Goal: Task Accomplishment & Management: Use online tool/utility

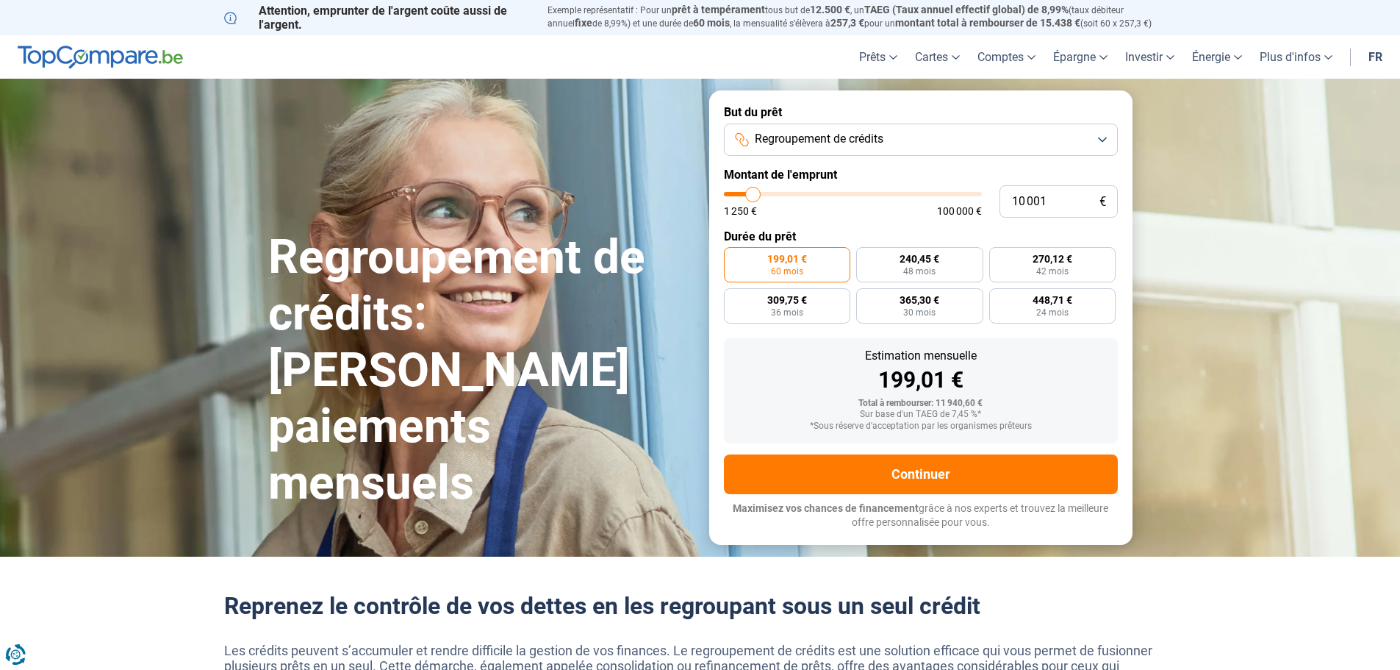
click at [1004, 142] on button "Regroupement de crédits" at bounding box center [921, 140] width 394 height 32
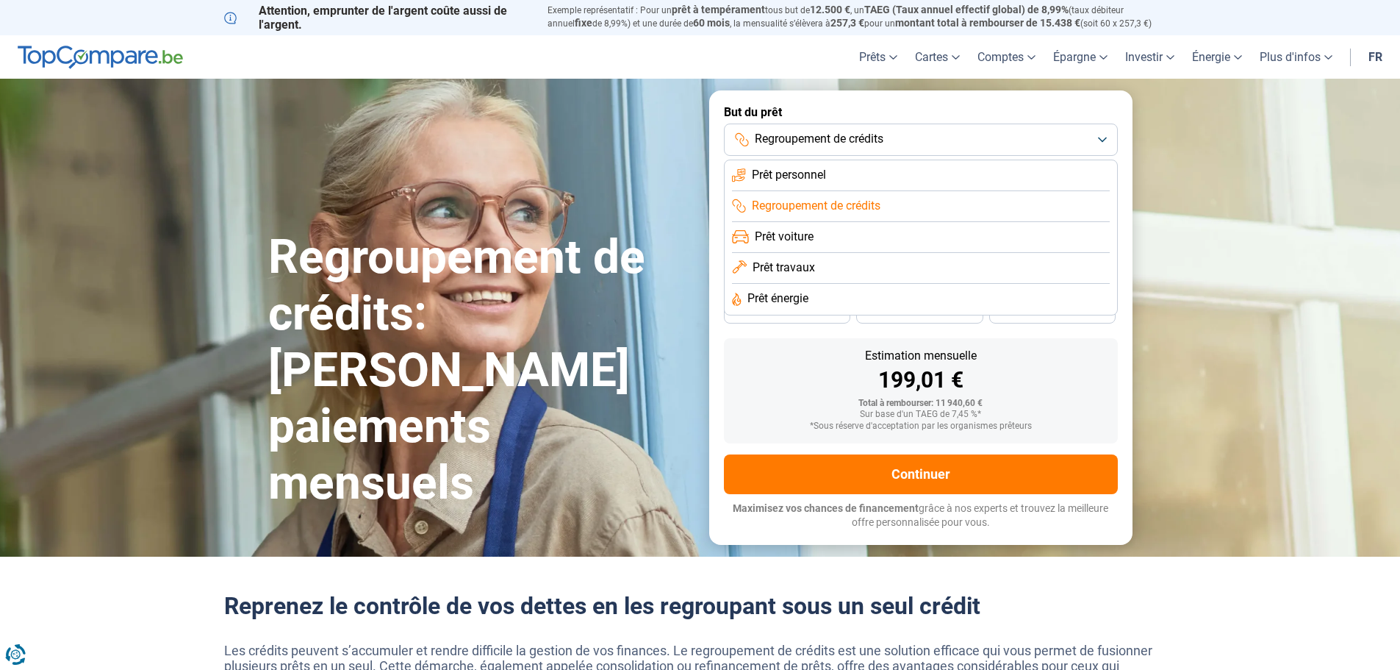
click at [855, 207] on span "Regroupement de crédits" at bounding box center [816, 206] width 129 height 16
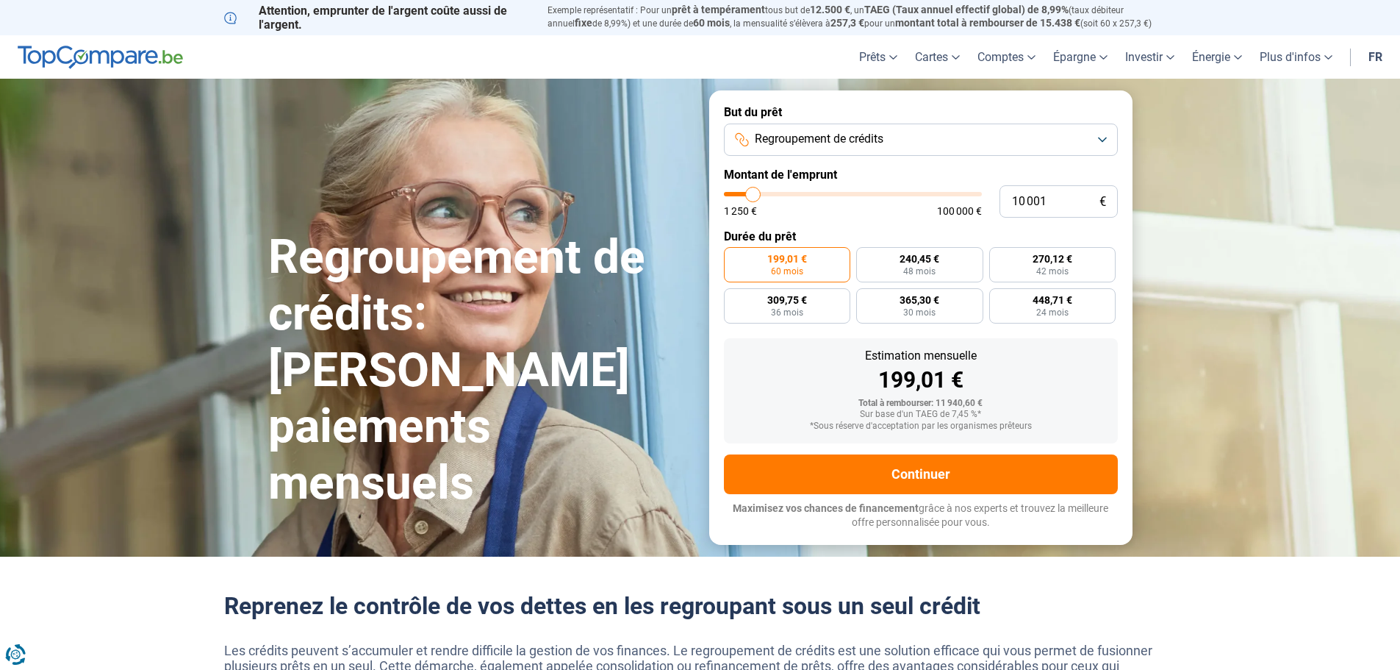
type input "12 000"
type input "12000"
type input "12 750"
type input "12750"
type input "14 000"
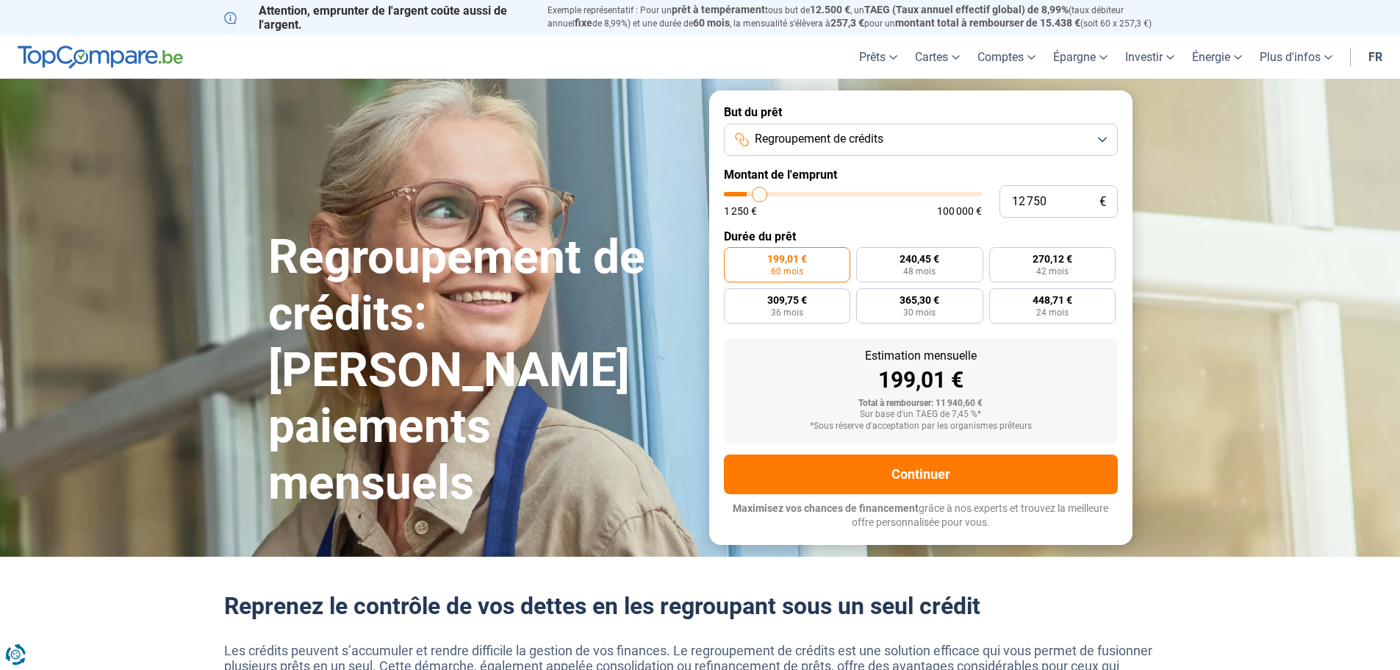
type input "14000"
type input "15 500"
type input "15500"
type input "17 000"
type input "17000"
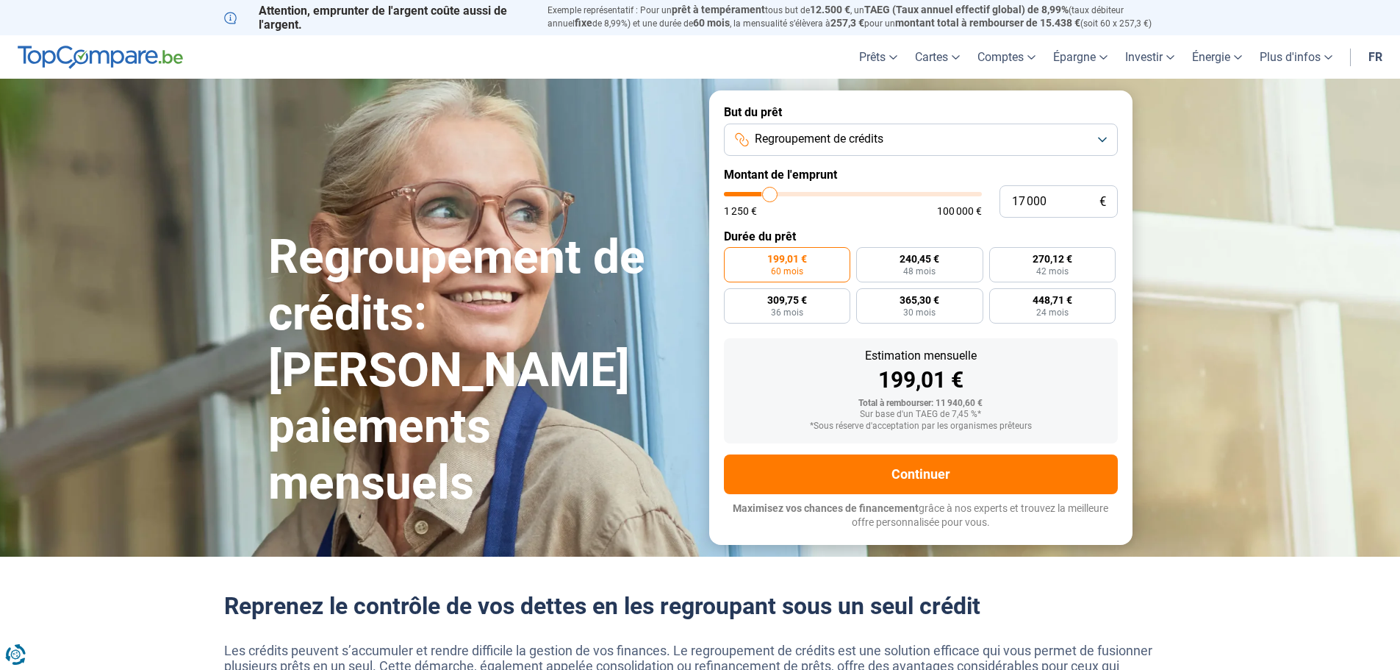
type input "18 500"
type input "18500"
type input "19 750"
type input "19750"
type input "20 000"
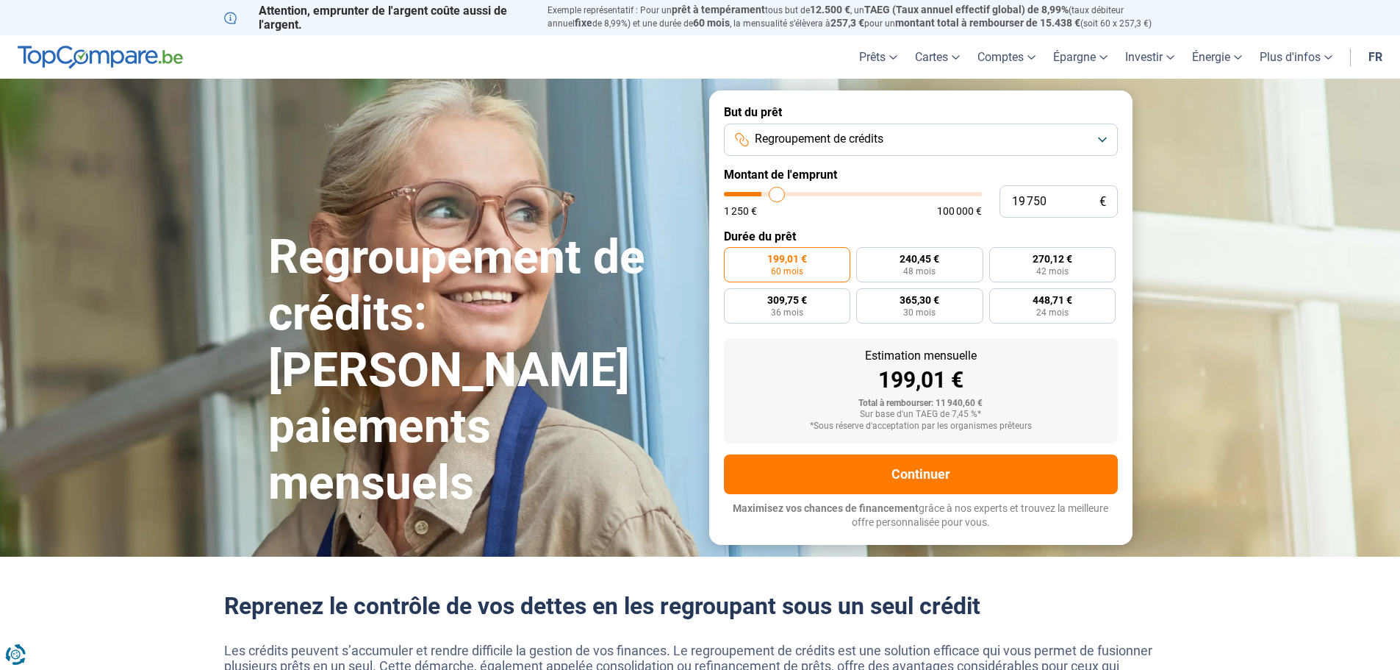
type input "20000"
type input "20 250"
type input "20250"
type input "20 750"
type input "20750"
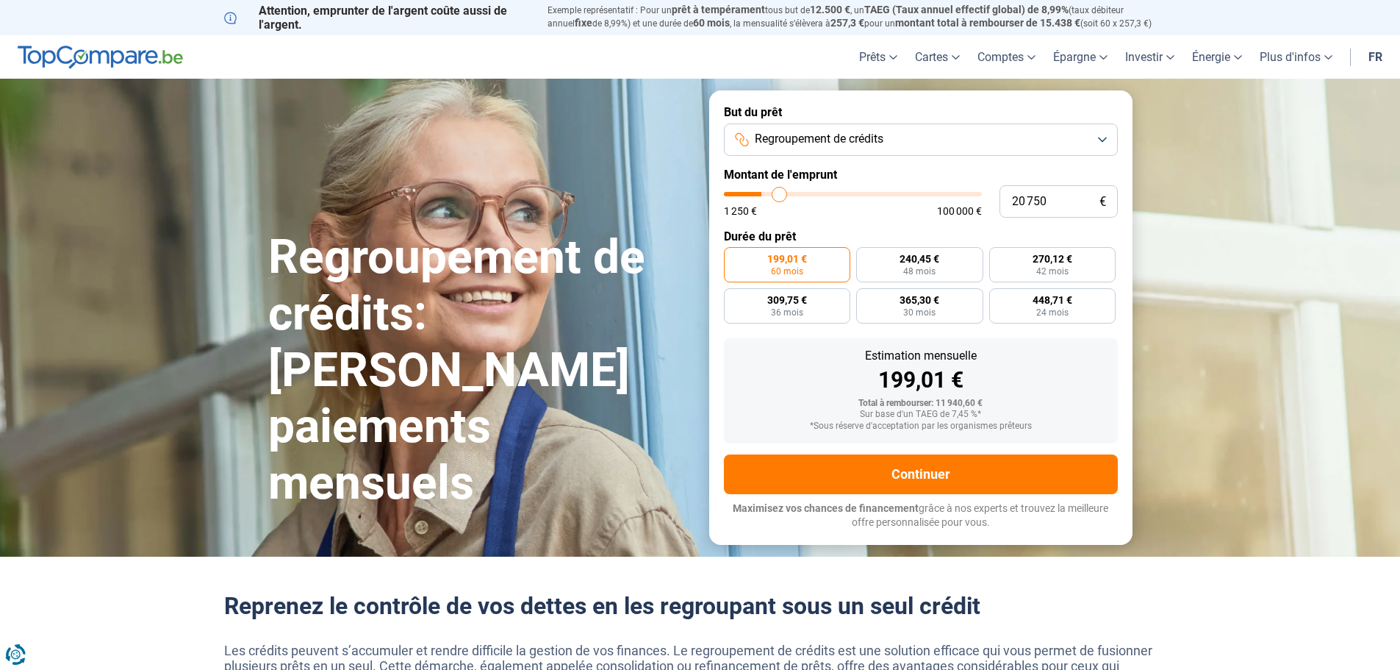
type input "21 250"
type input "21250"
type input "21 500"
type input "21500"
type input "22 250"
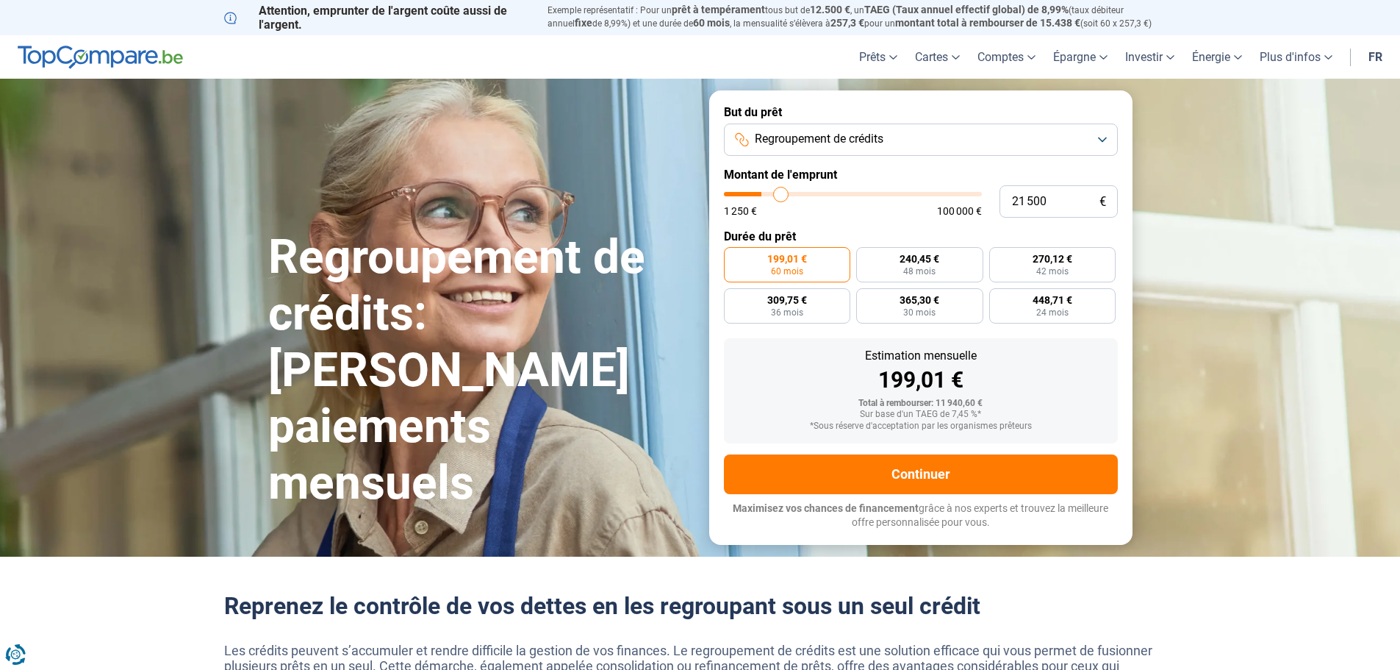
type input "22250"
type input "23 000"
type input "23000"
type input "23 500"
type input "23500"
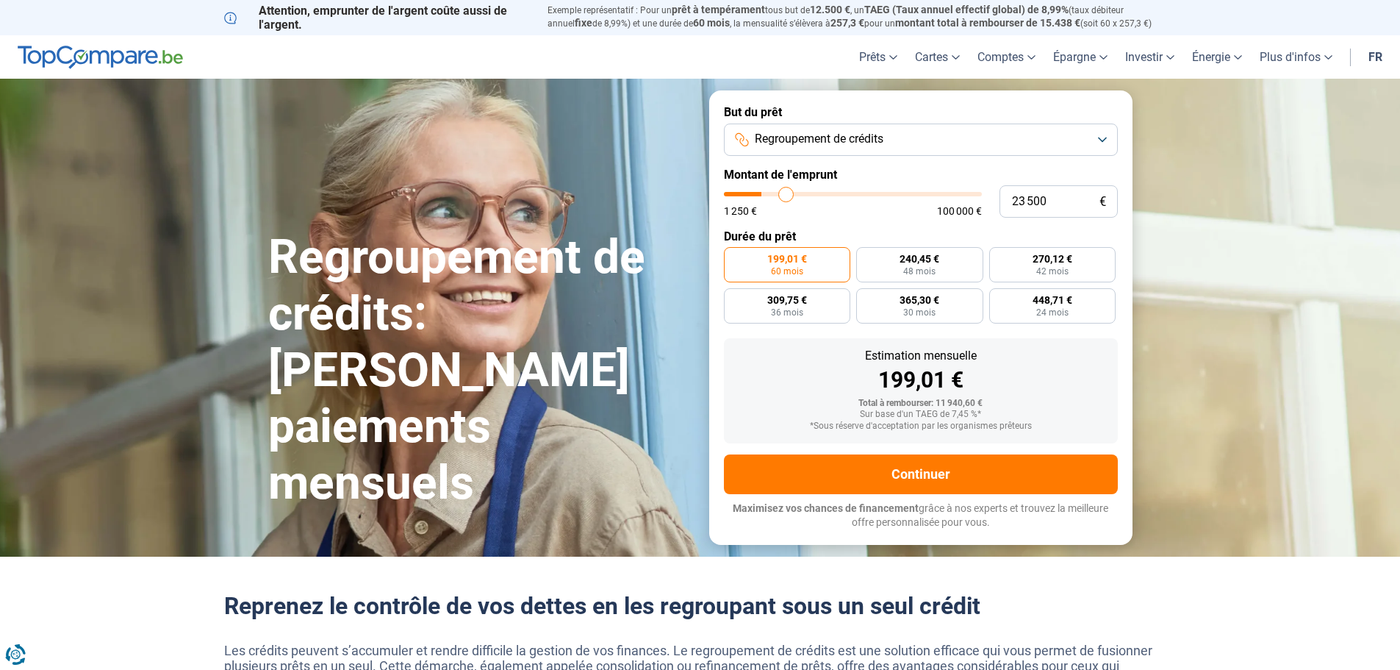
type input "24 500"
type input "24500"
type input "25 000"
type input "25000"
type input "25 250"
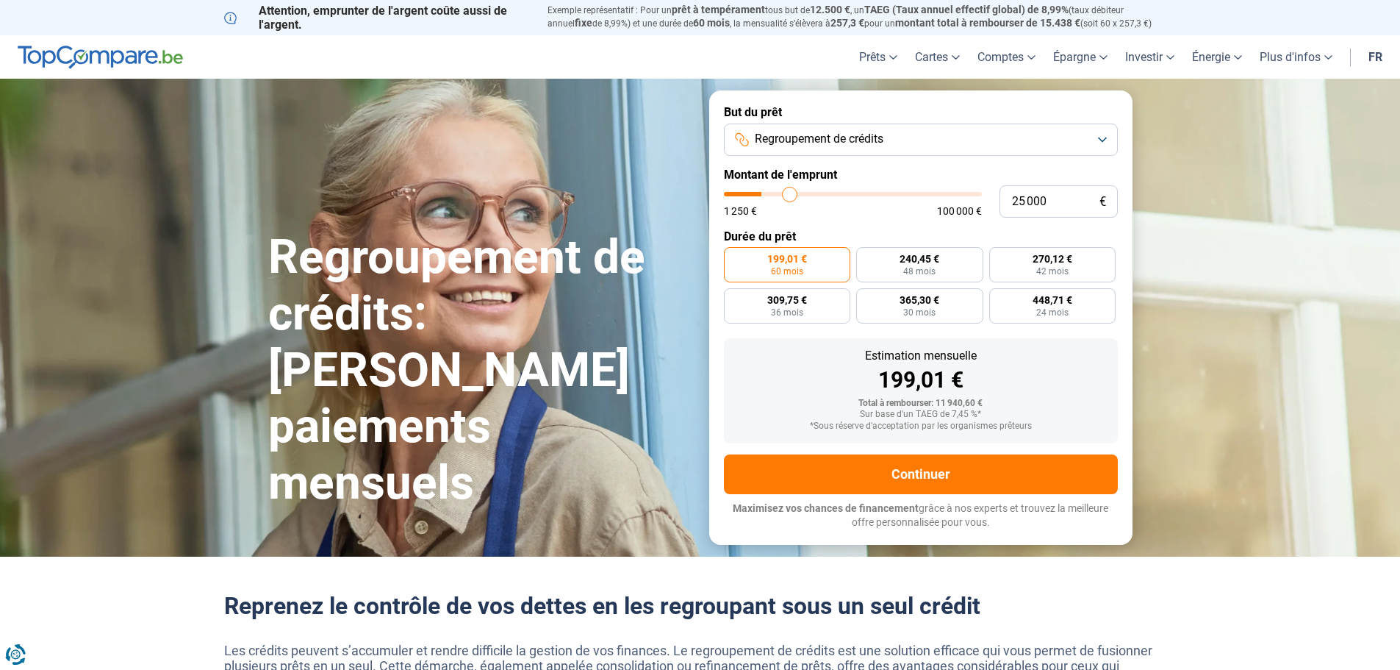
type input "25250"
type input "26 000"
type input "26000"
type input "26 500"
type input "26500"
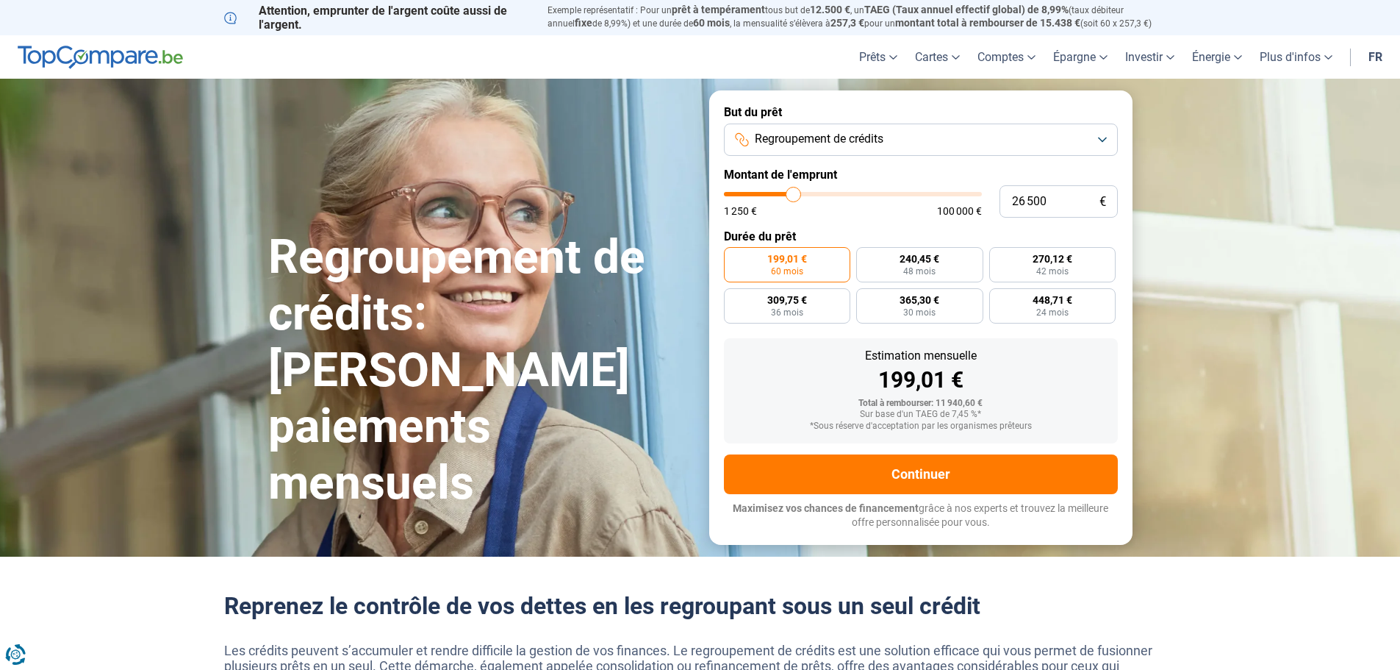
type input "26 750"
type input "26750"
type input "27 500"
type input "27500"
type input "28 250"
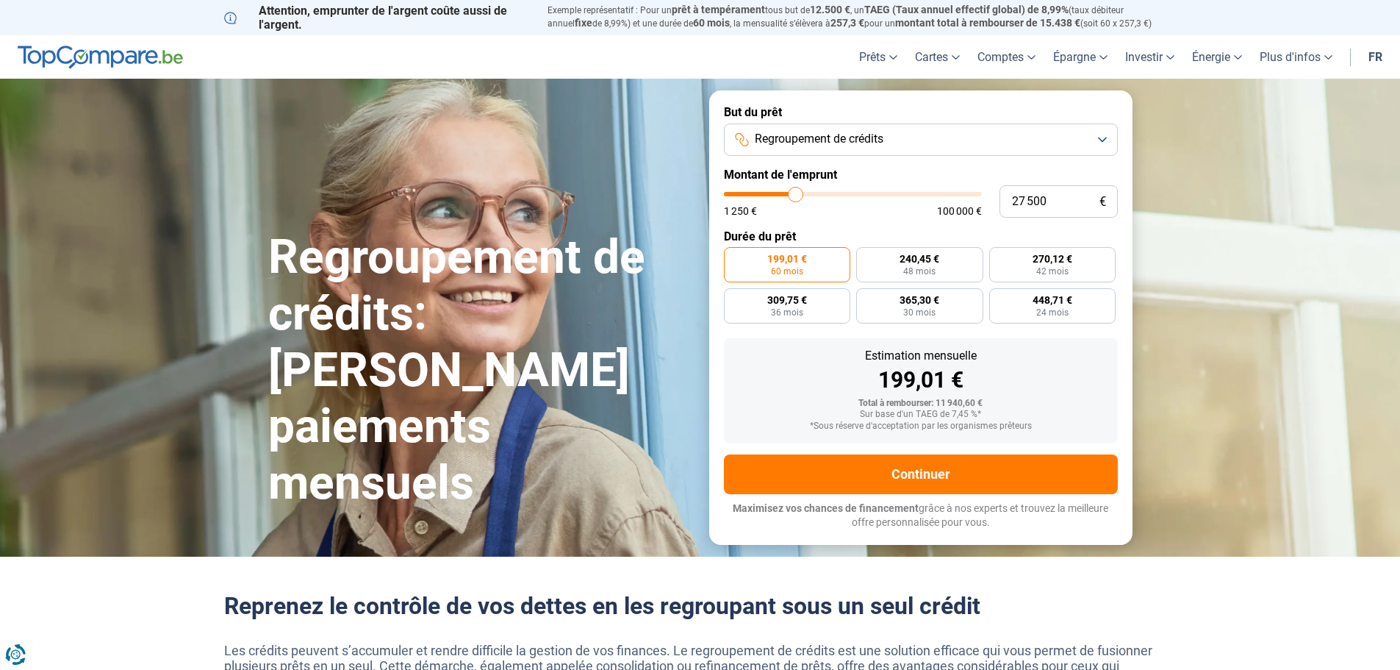
type input "28250"
type input "29 000"
type input "29000"
type input "30 250"
type input "30250"
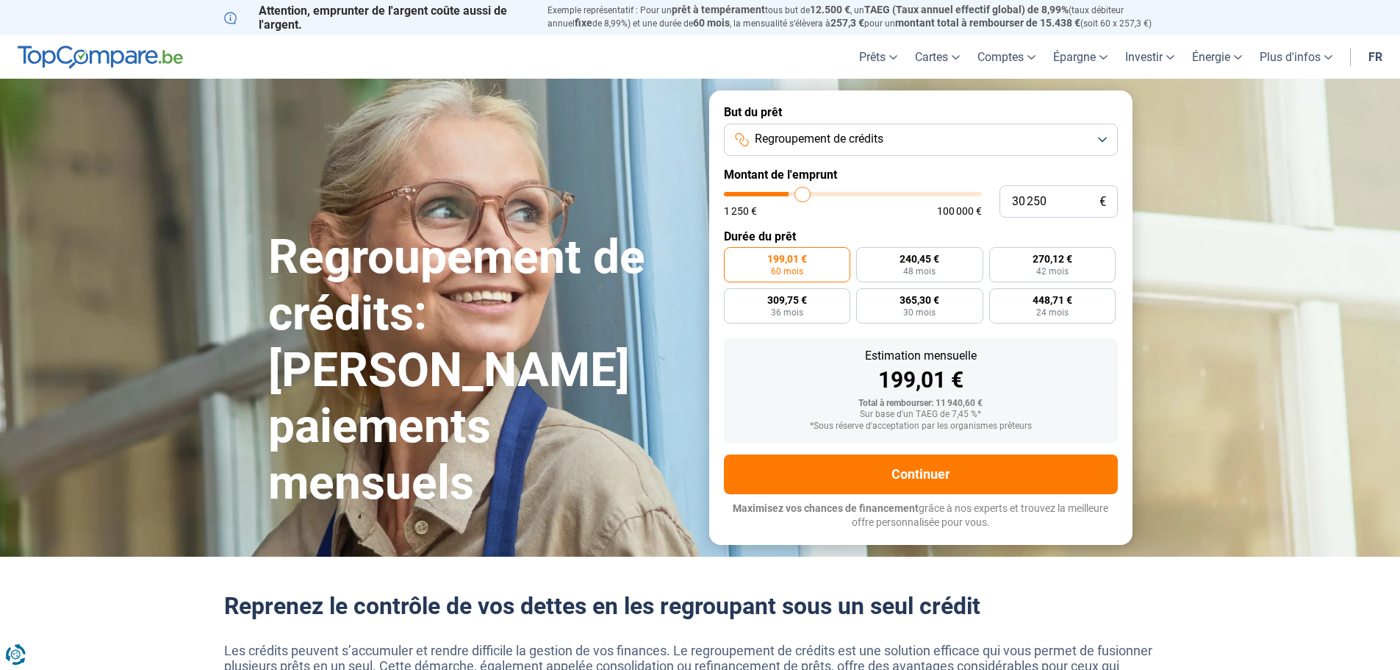
type input "31 250"
type input "31250"
type input "32 000"
type input "32000"
type input "32 250"
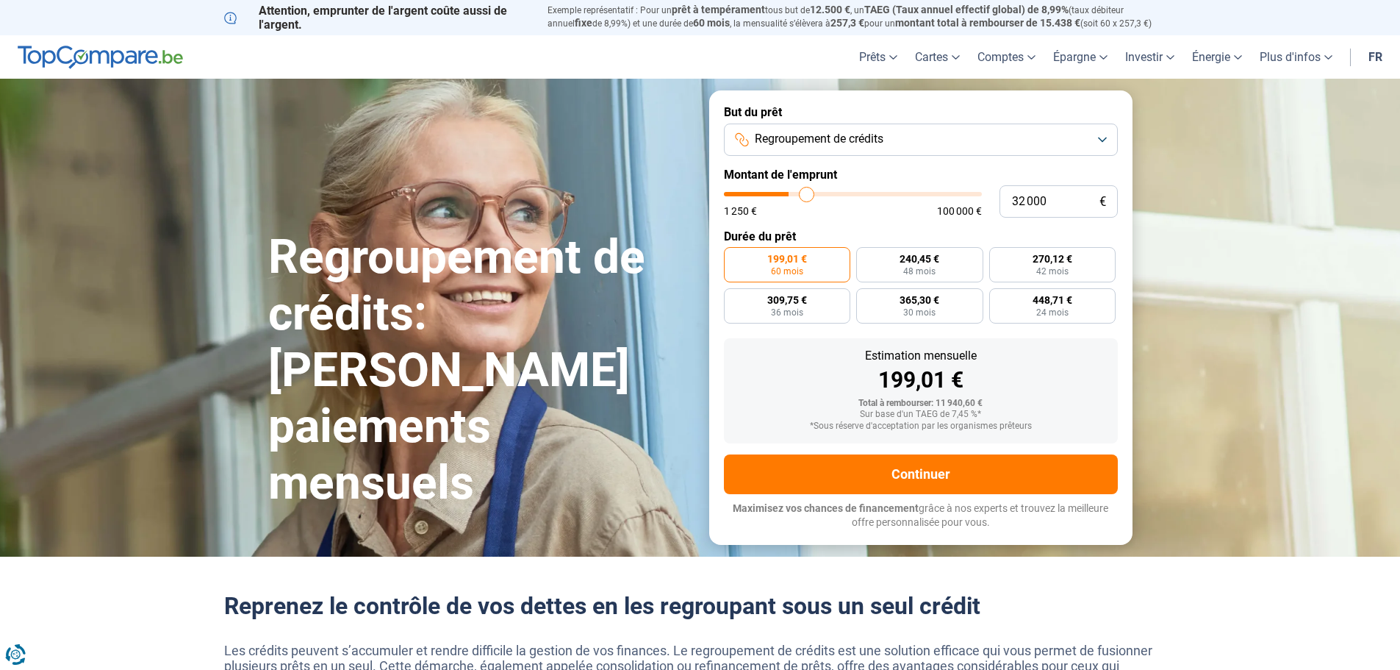
type input "32250"
type input "32 500"
type input "32500"
type input "33 750"
type input "33750"
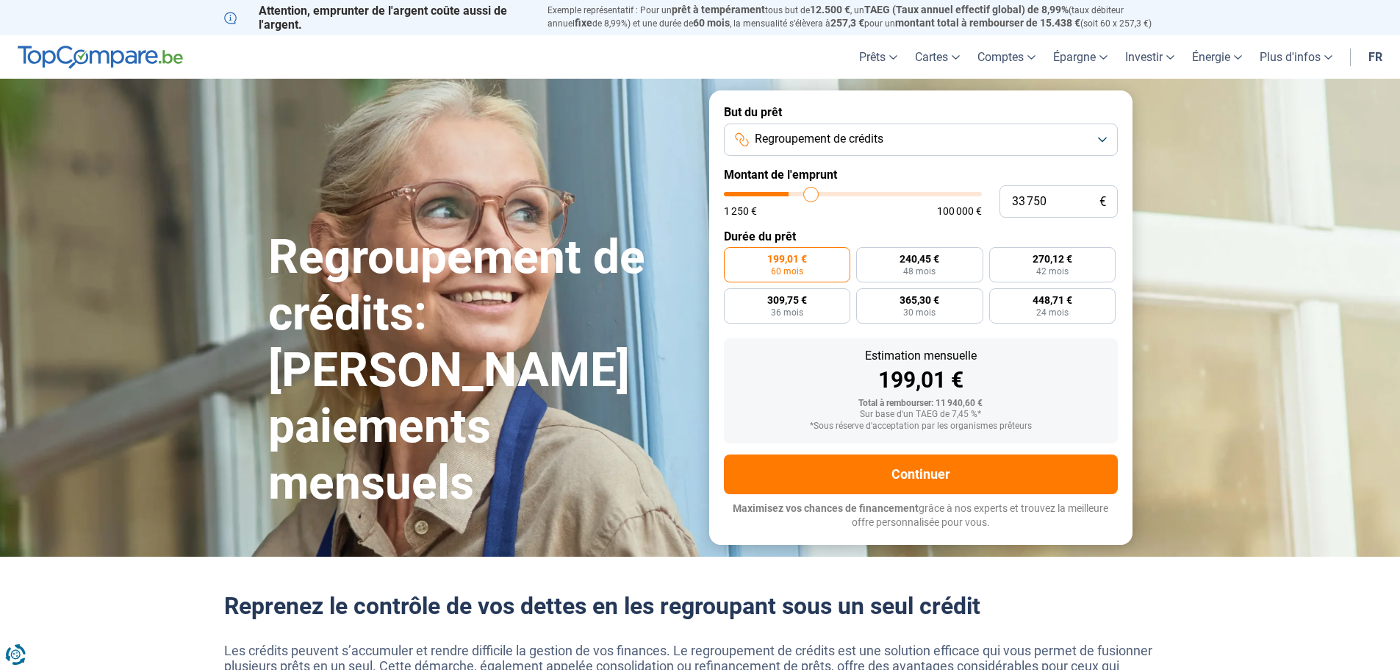
type input "35 000"
type input "35000"
type input "36 500"
type input "36500"
type input "38 250"
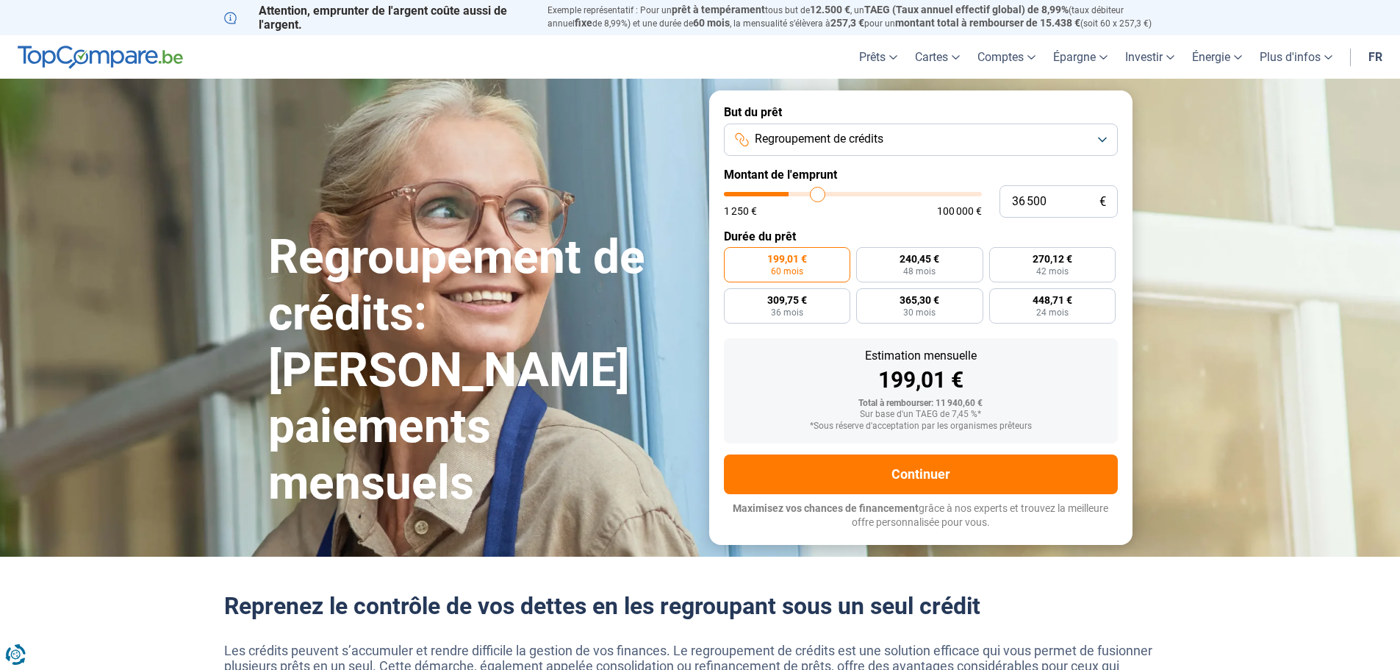
type input "38250"
type input "39 500"
type input "39500"
type input "40 000"
type input "40000"
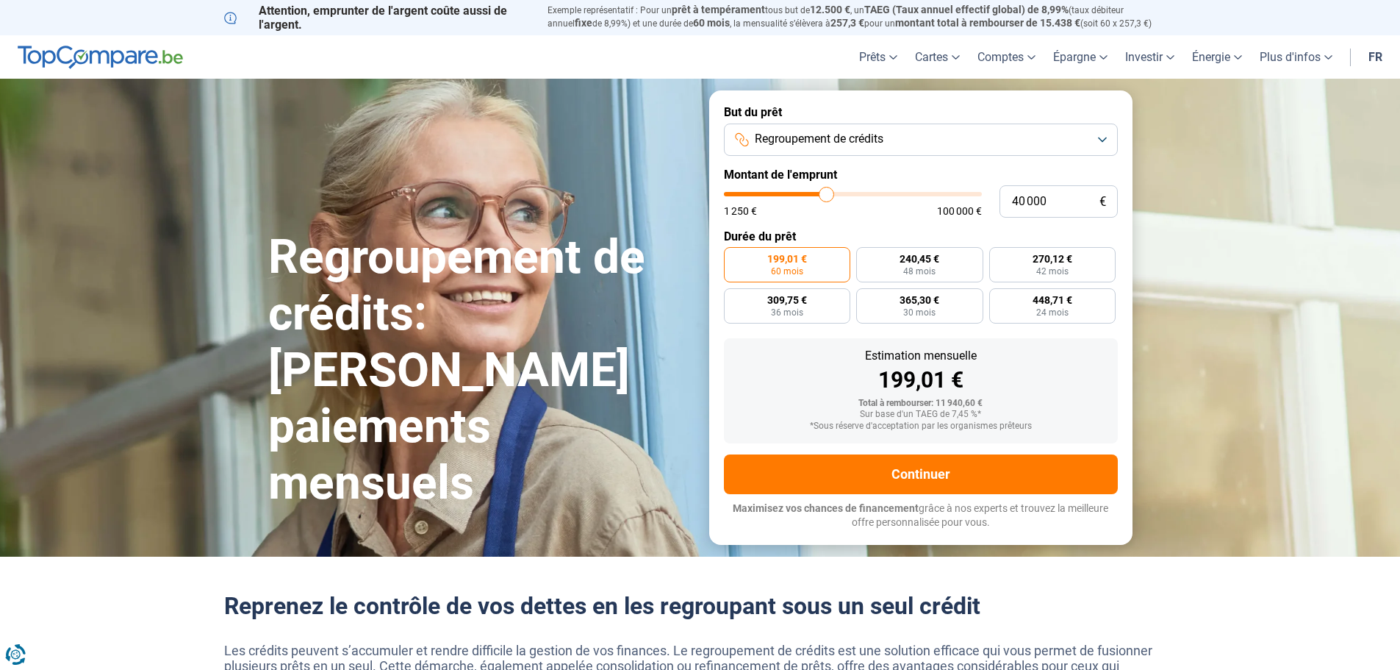
type input "40 750"
type input "40750"
type input "40 250"
type input "40250"
type input "39 750"
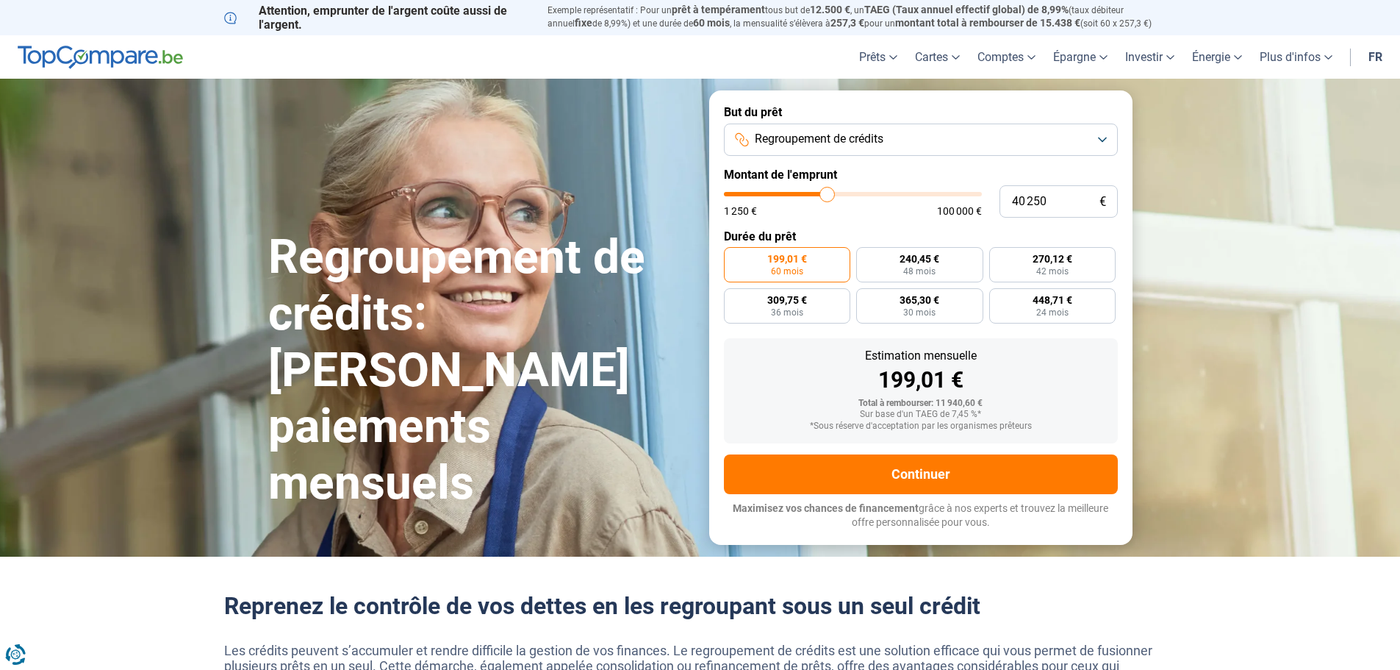
type input "39750"
type input "39 500"
type input "39500"
type input "38 750"
type input "38750"
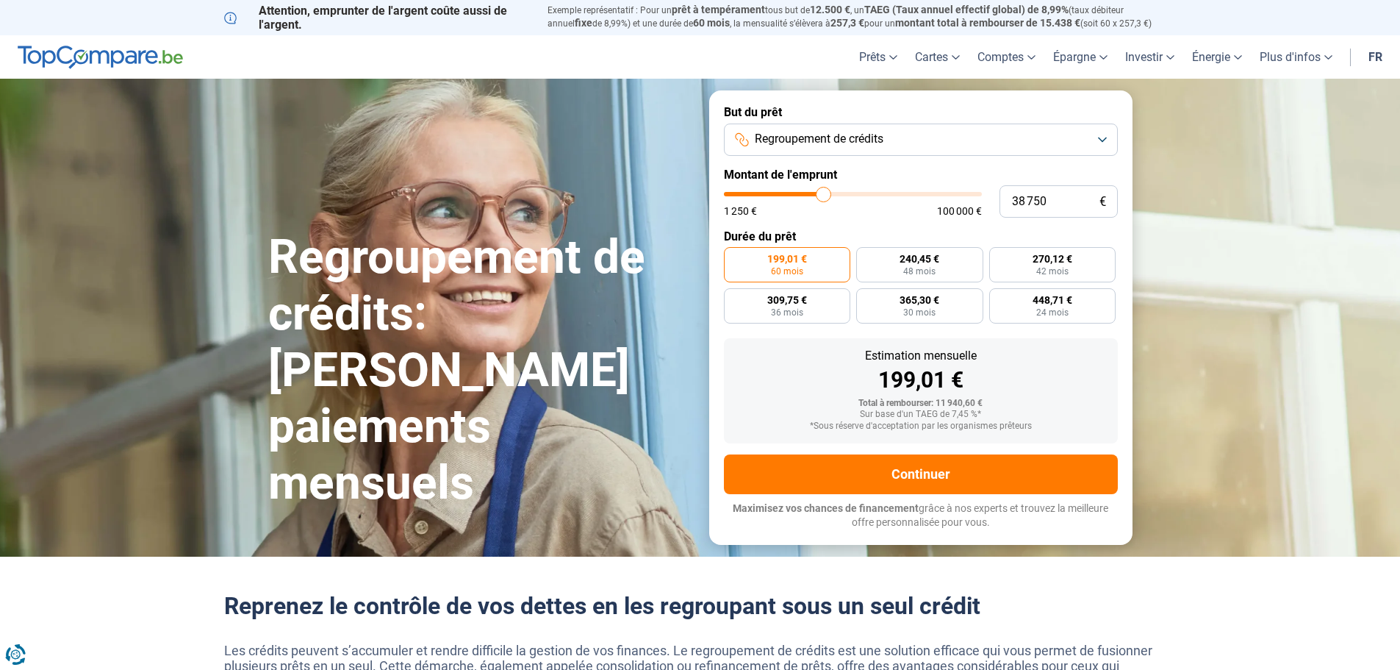
type input "38 500"
type input "38500"
type input "38 250"
type input "38250"
type input "38 000"
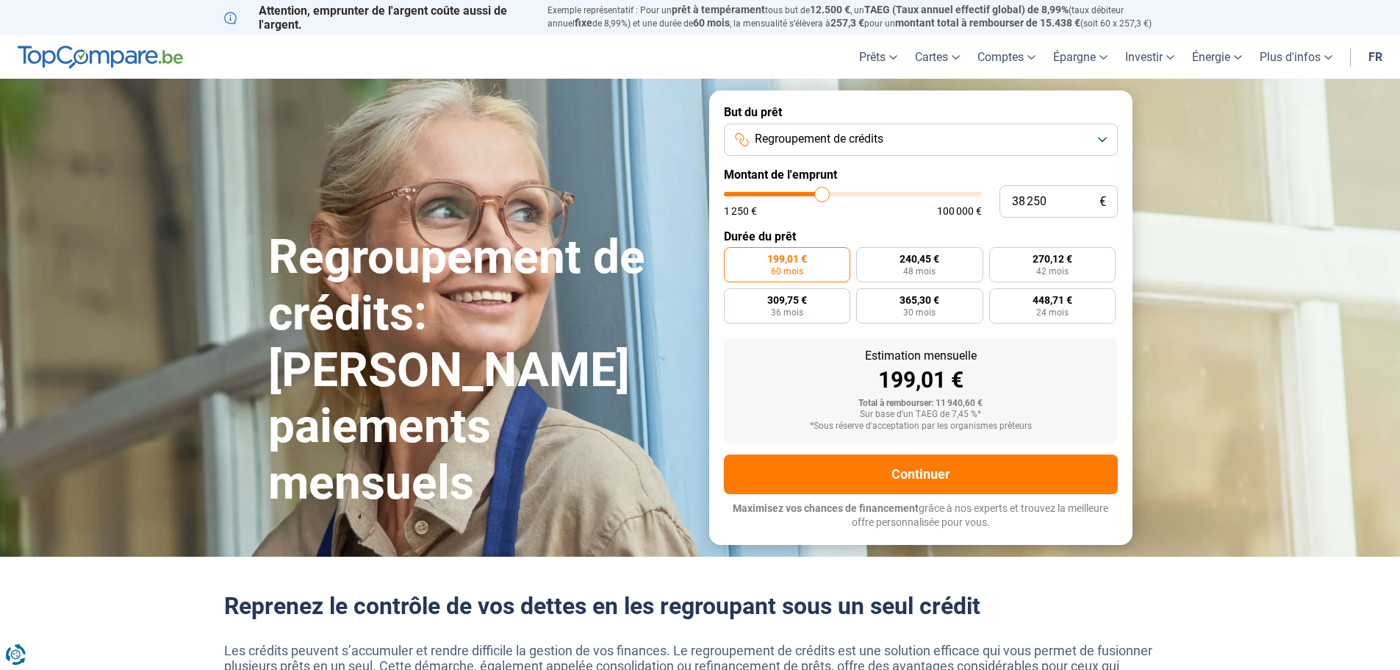
type input "38000"
type input "37 750"
type input "37750"
type input "37 250"
type input "37250"
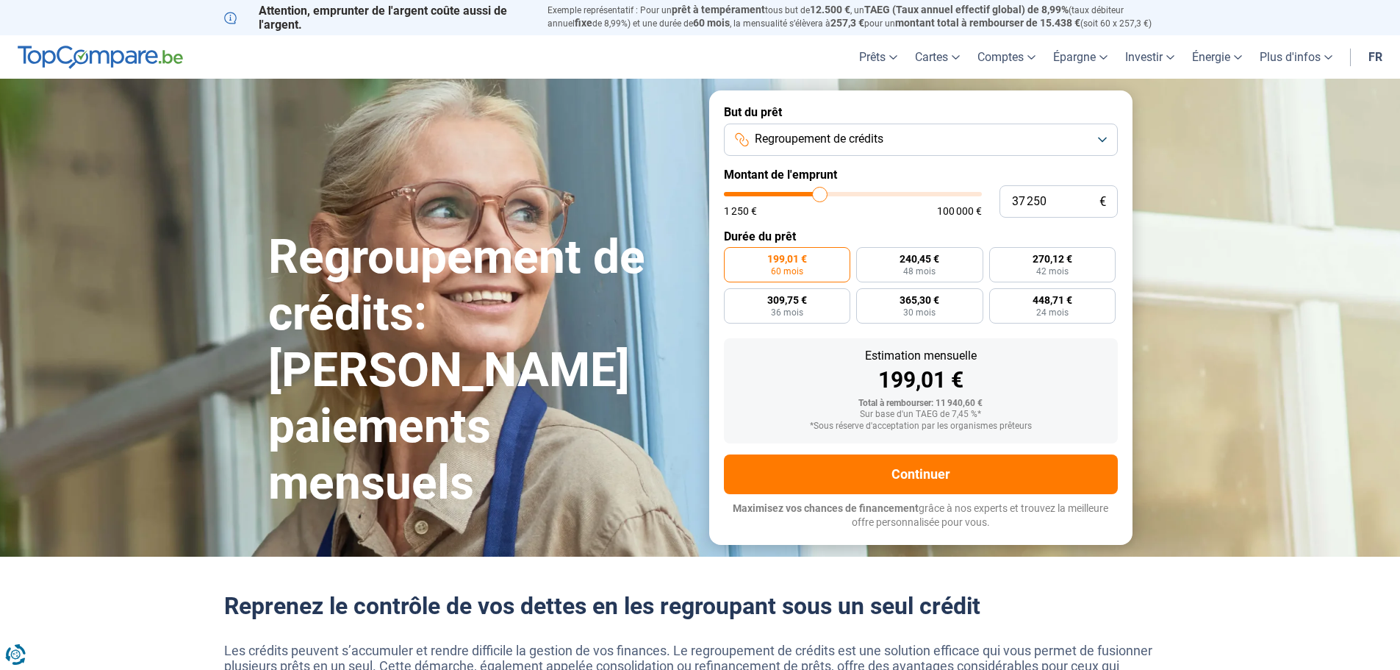
type input "36 750"
type input "36750"
type input "36 500"
type input "36500"
type input "36 250"
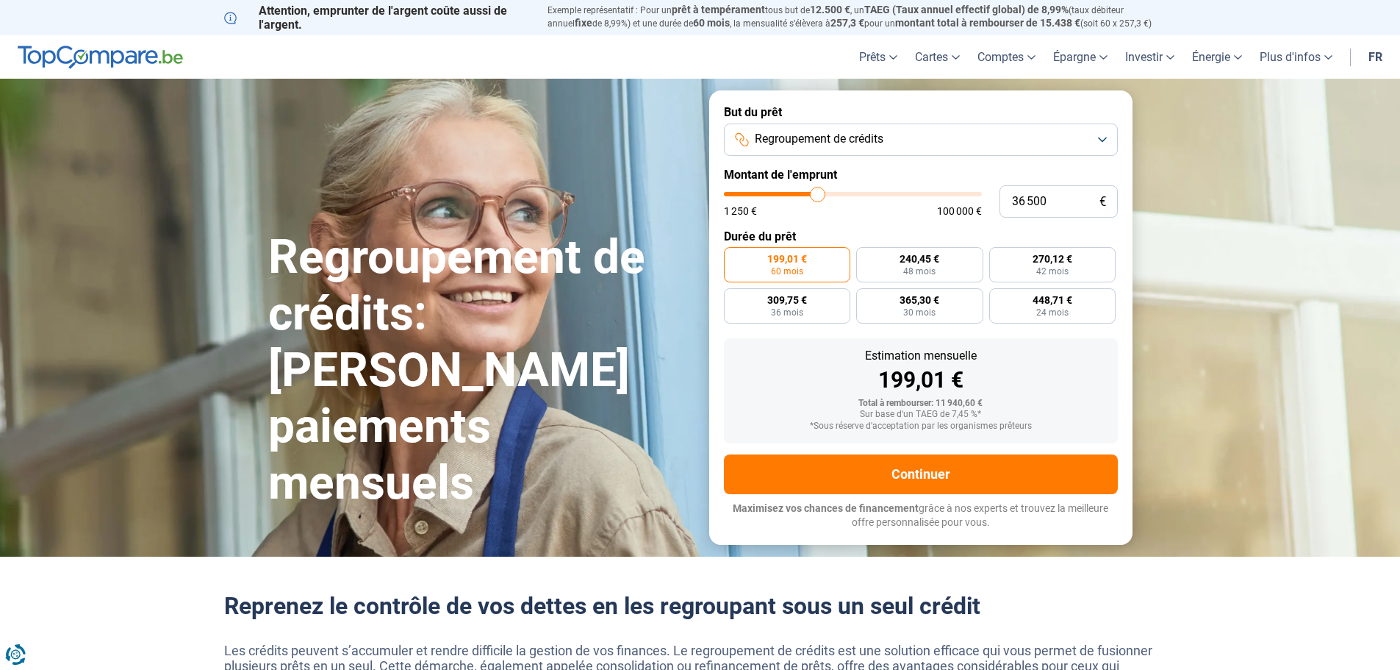
type input "36250"
type input "35 750"
type input "35750"
type input "35 500"
type input "35500"
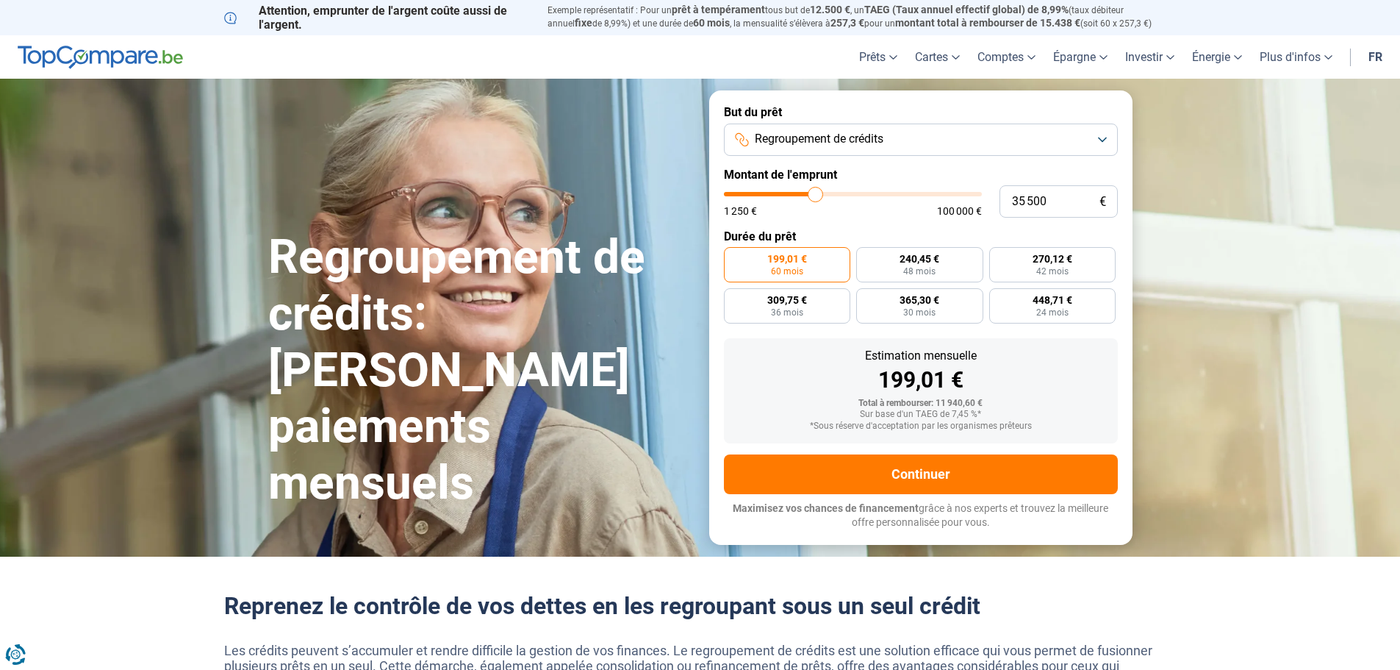
type input "35 250"
type input "35250"
type input "35 000"
type input "35000"
type input "34 750"
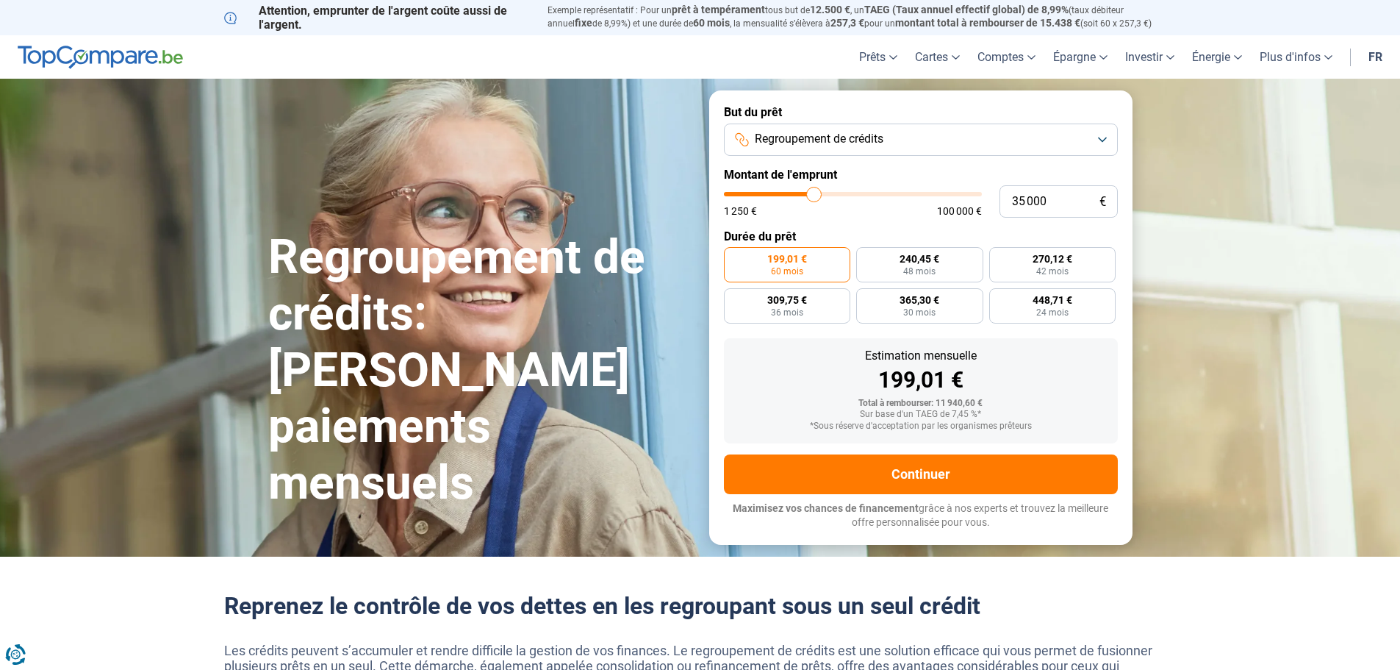
type input "34750"
type input "34 250"
type input "34250"
type input "34 000"
type input "34000"
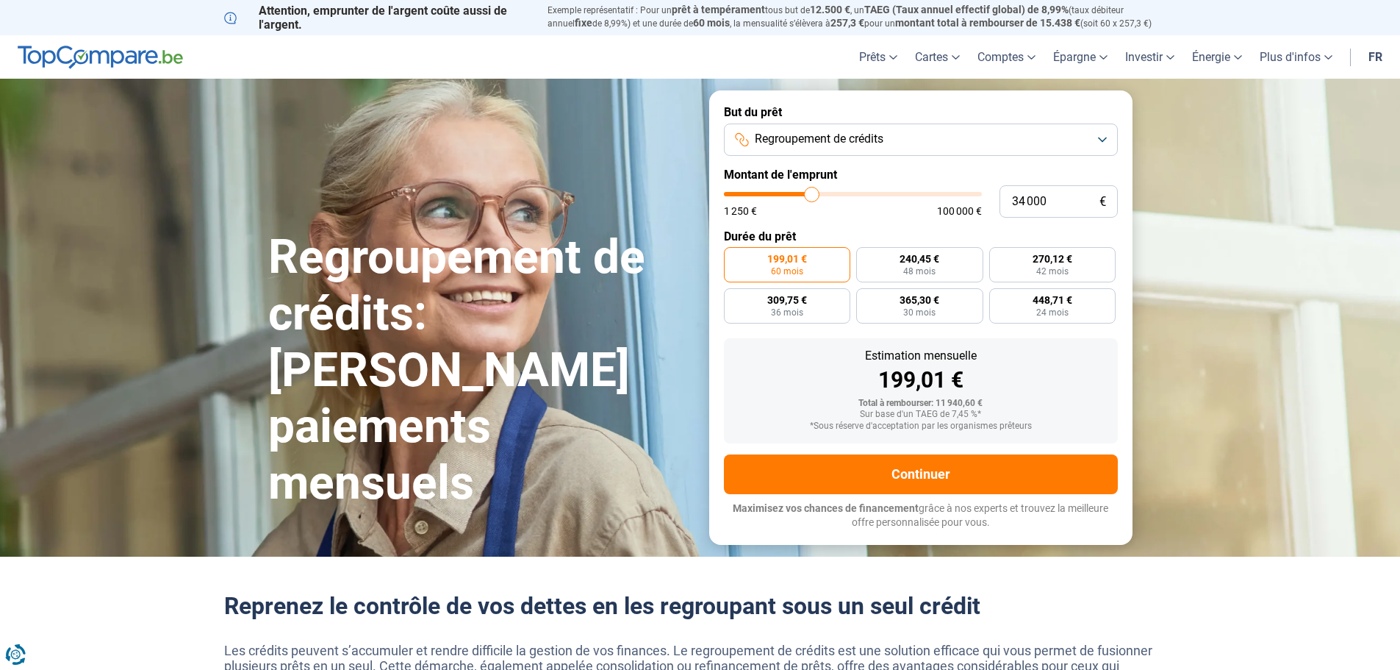
type input "33 750"
type input "33750"
type input "33 500"
type input "33500"
type input "33 250"
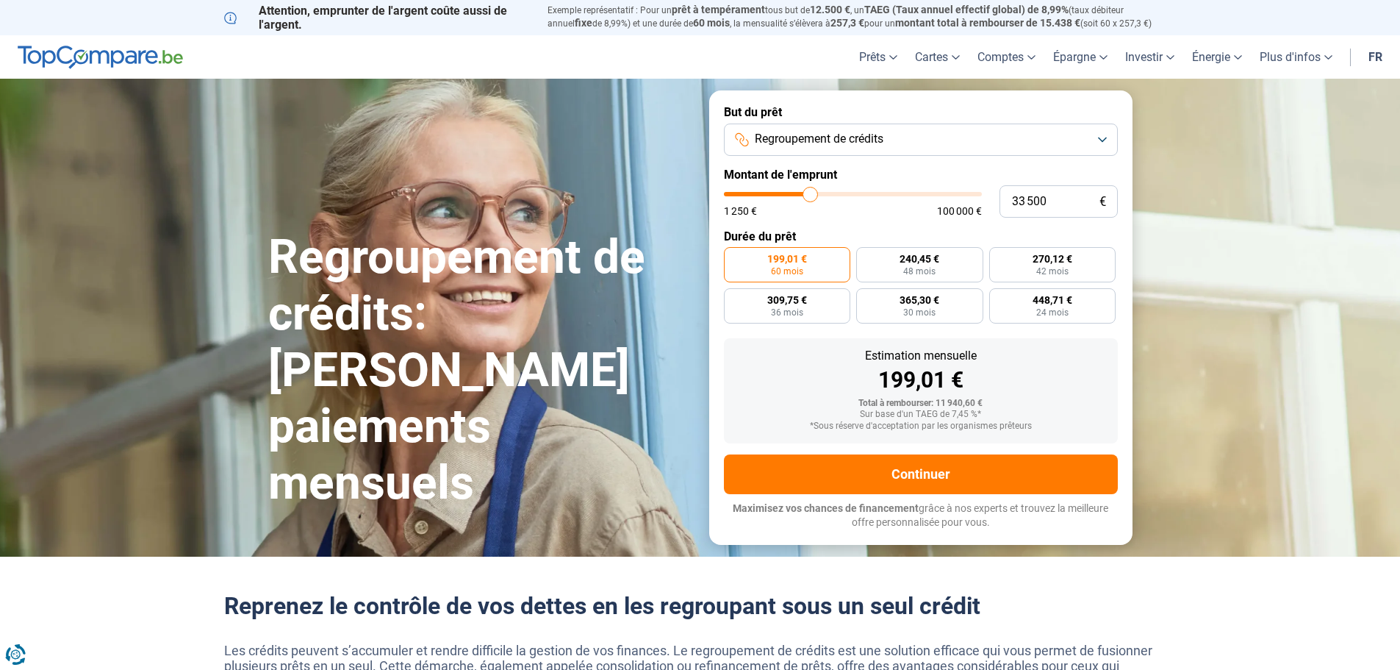
type input "33250"
type input "32 750"
type input "32750"
type input "32 500"
type input "32500"
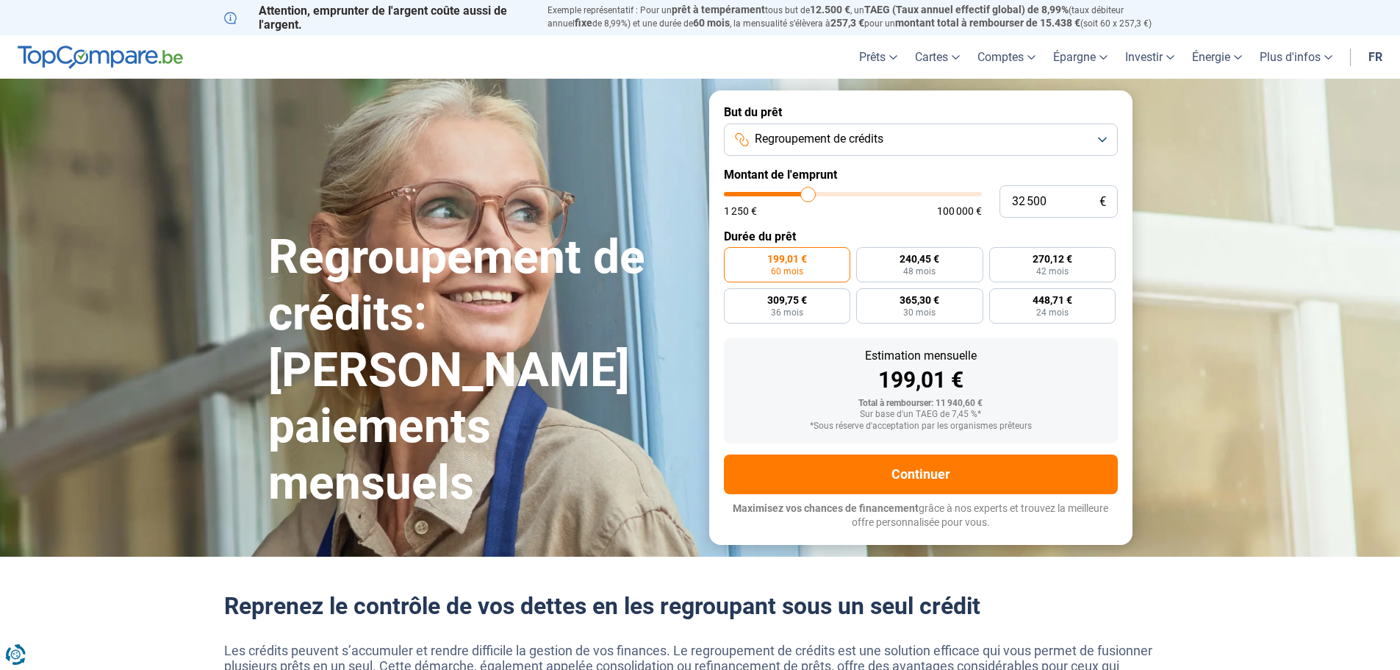
type input "32 250"
type input "32250"
type input "32 000"
type input "32000"
type input "31 750"
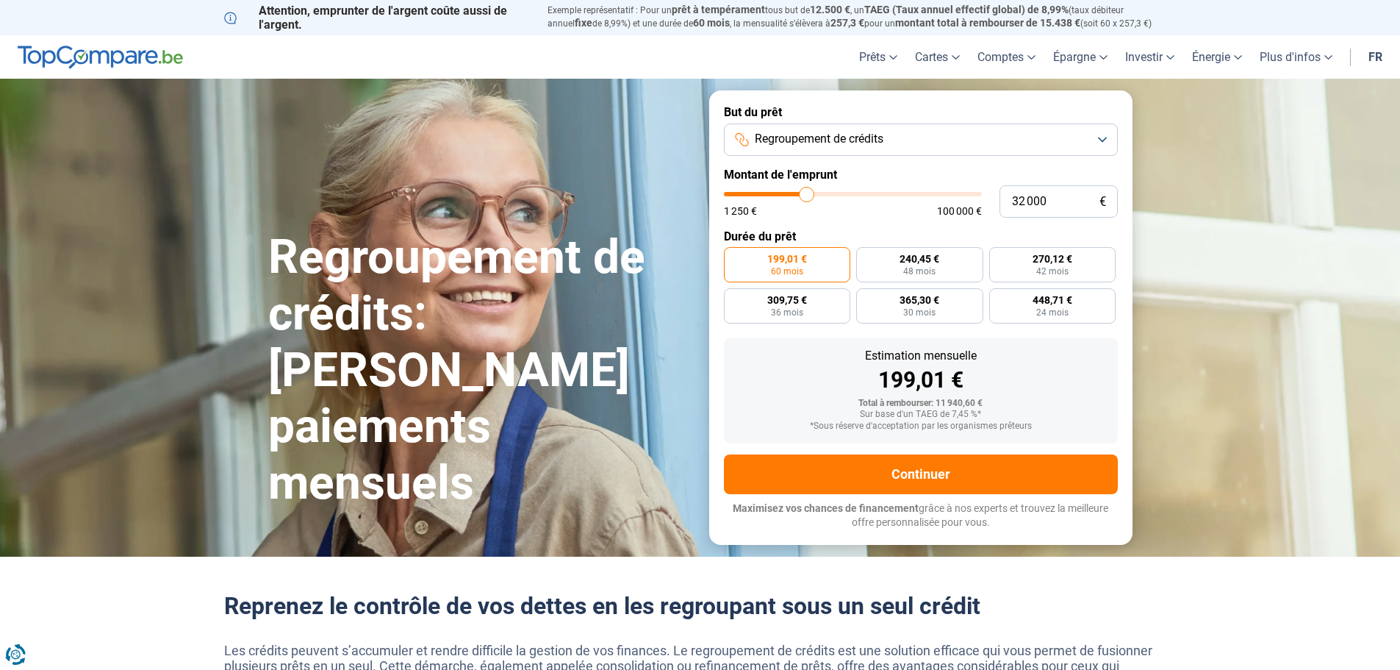
type input "31750"
type input "31 250"
drag, startPoint x: 758, startPoint y: 190, endPoint x: 806, endPoint y: 194, distance: 47.9
type input "31250"
click at [806, 194] on input "range" at bounding box center [853, 194] width 258 height 4
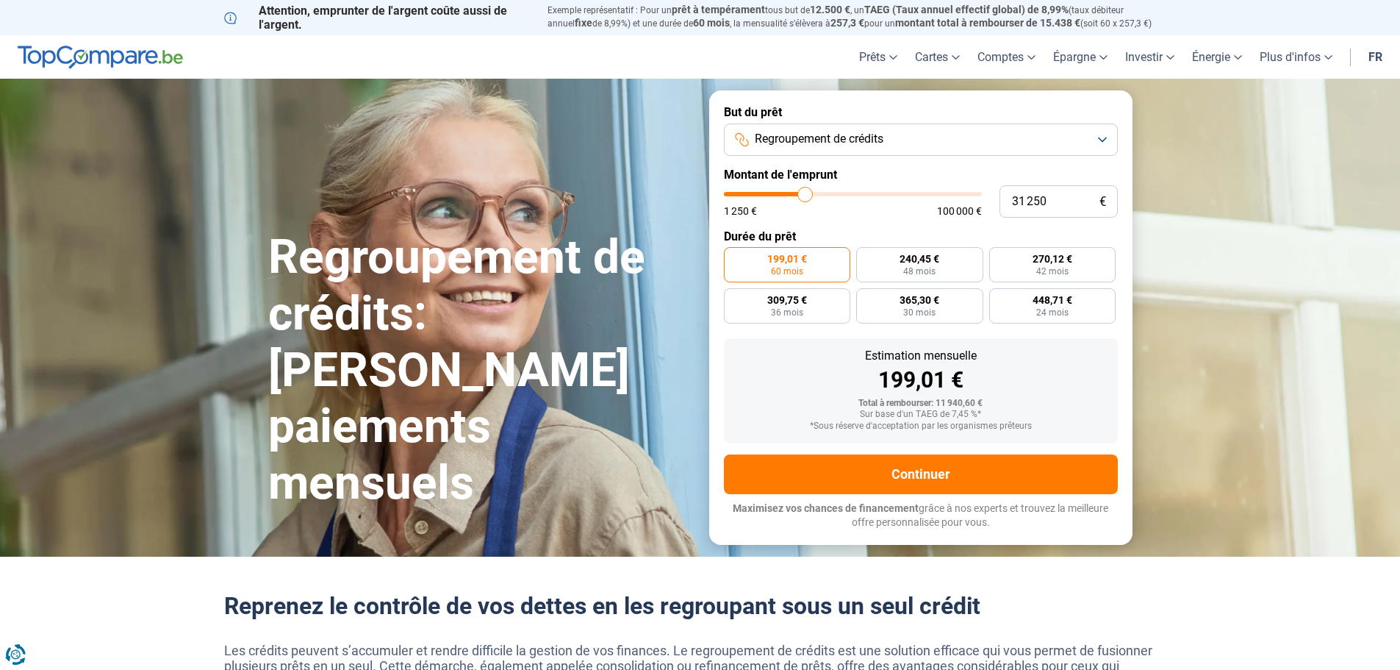
radio input "false"
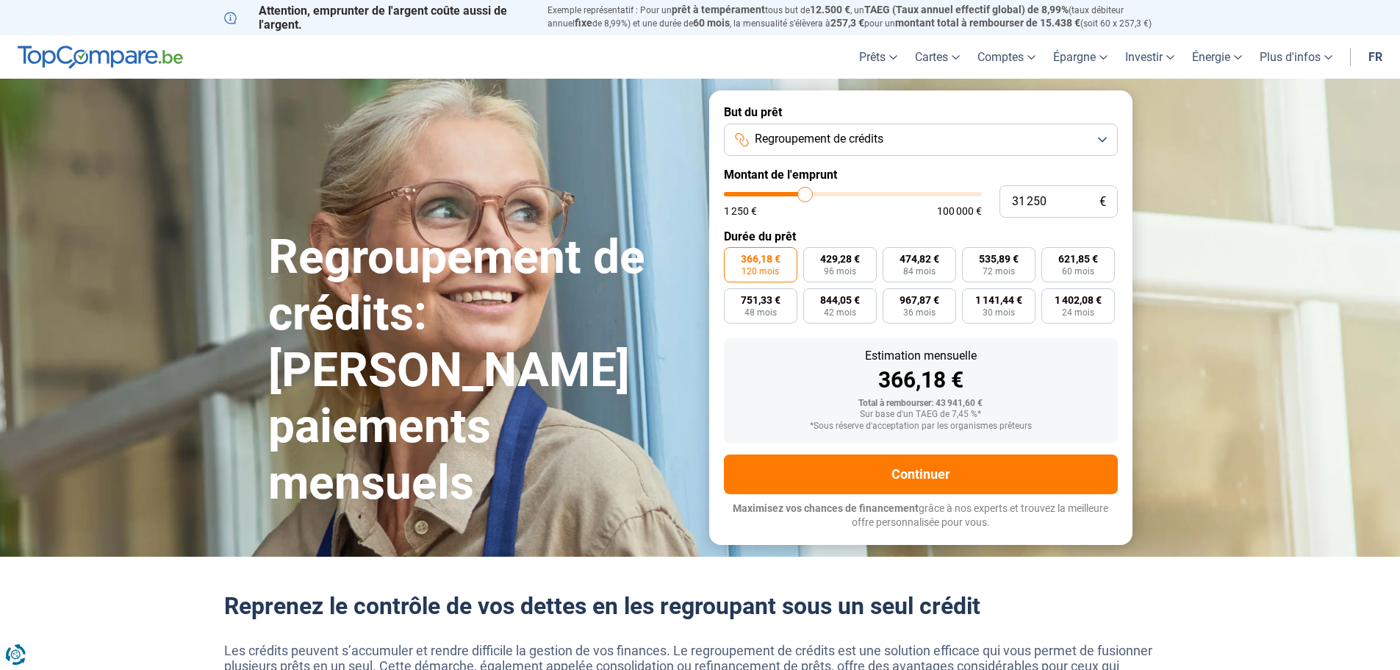
type input "26 000"
type input "26000"
click at [793, 194] on input "range" at bounding box center [853, 194] width 258 height 4
click at [797, 194] on input "range" at bounding box center [853, 194] width 258 height 4
type input "30 000"
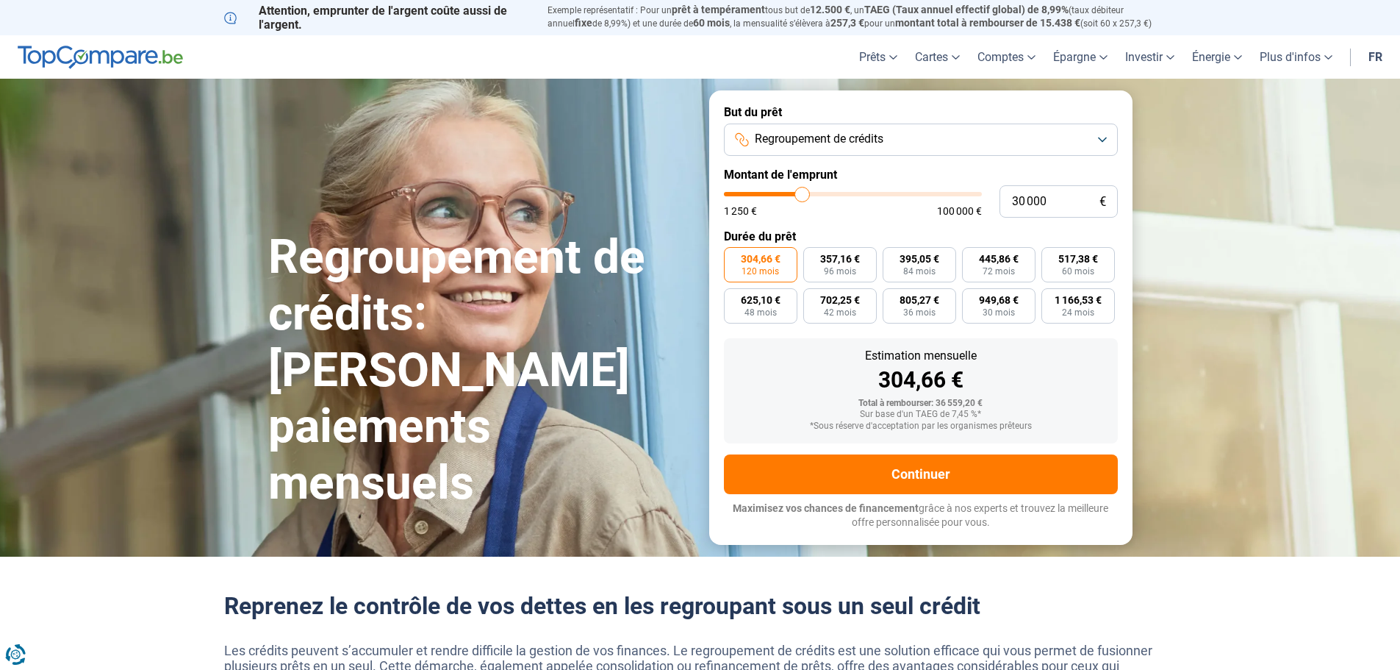
type input "30000"
click at [802, 193] on input "range" at bounding box center [853, 194] width 258 height 4
